Goal: Information Seeking & Learning: Learn about a topic

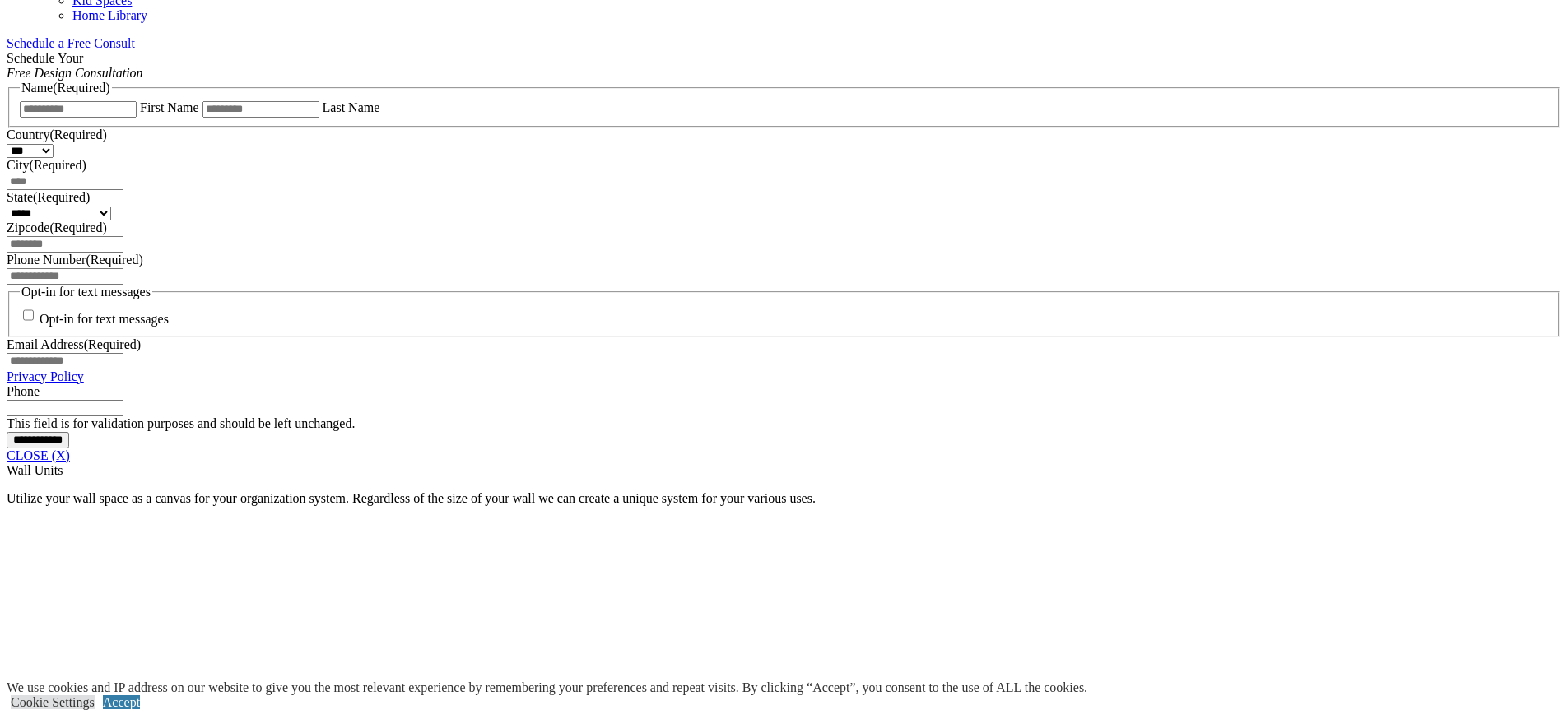
scroll to position [1151, 0]
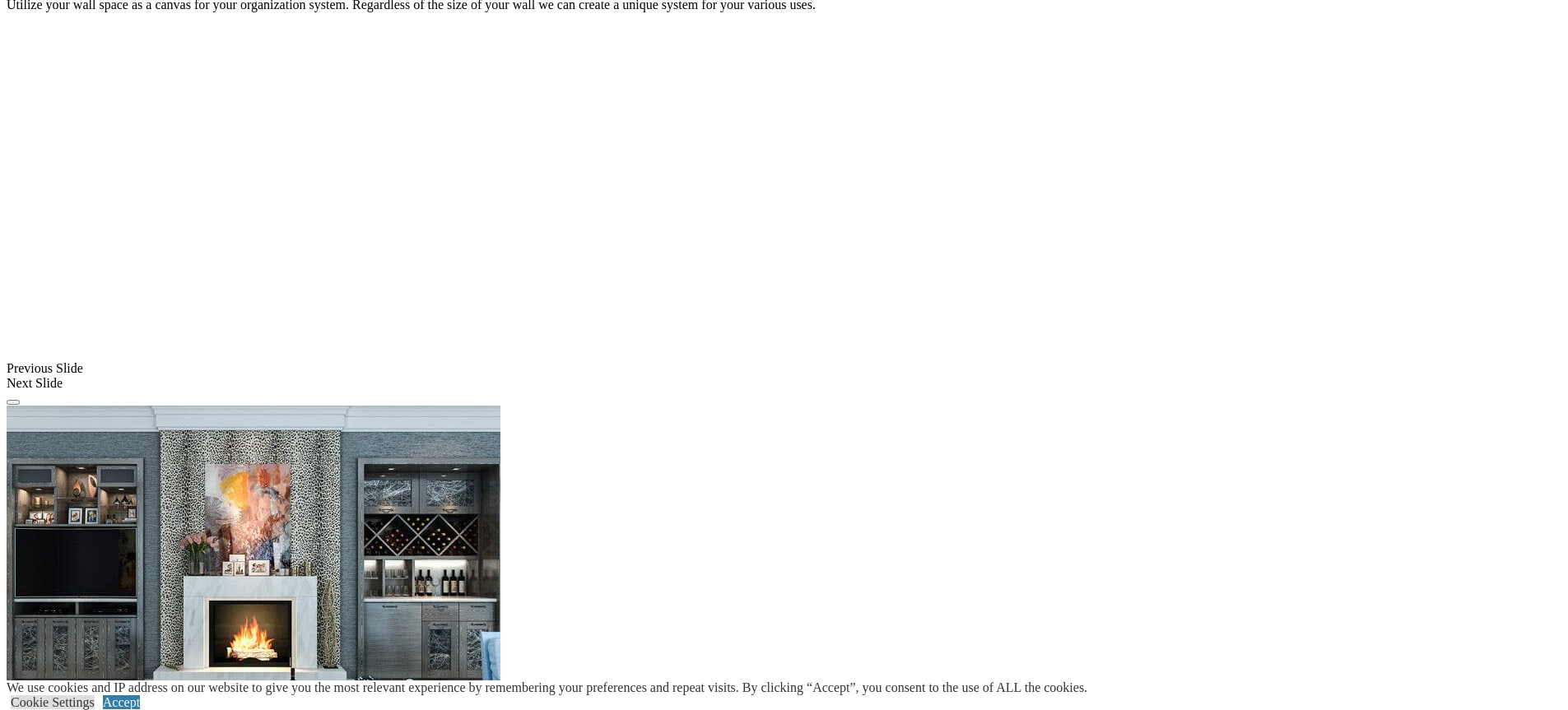
scroll to position [1645, 0]
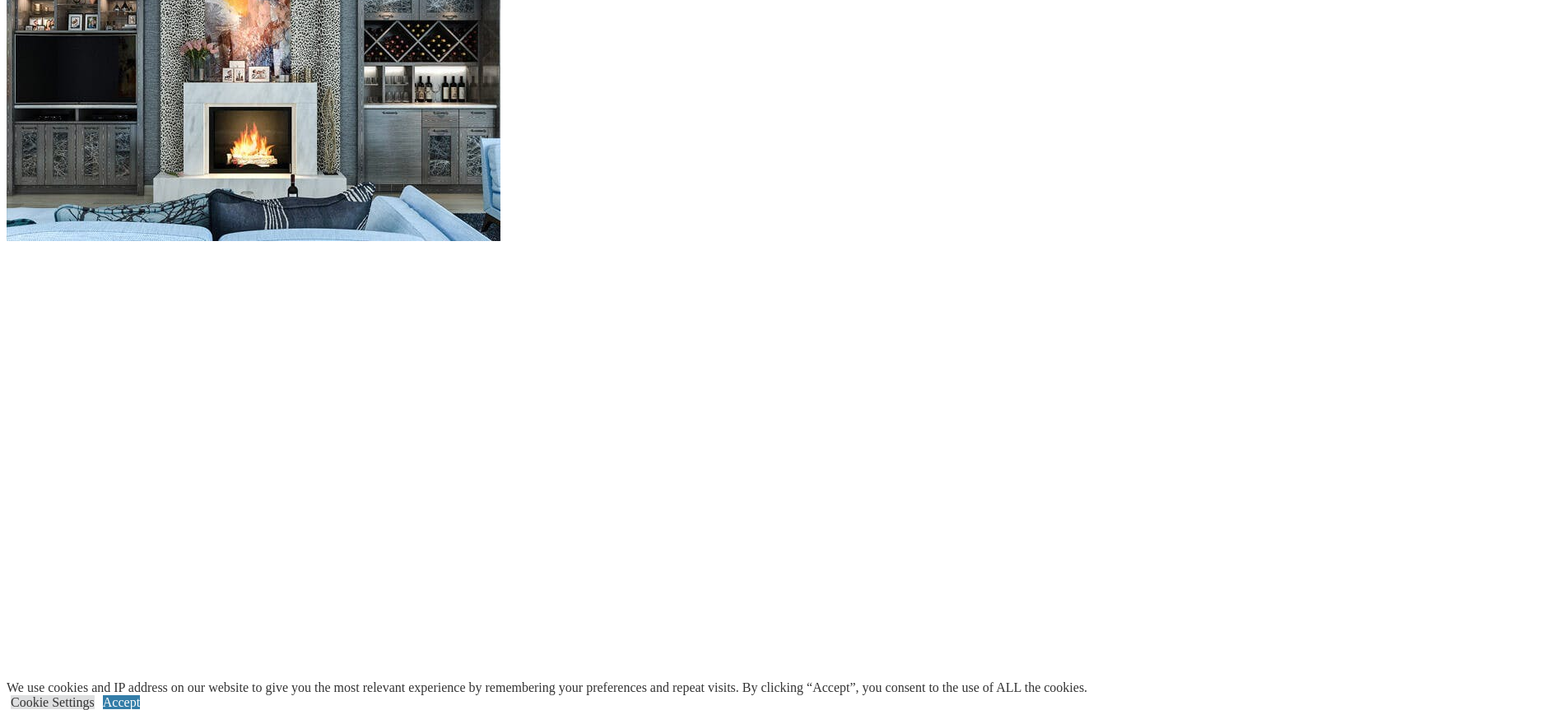
scroll to position [2139, 0]
